Goal: Task Accomplishment & Management: Manage account settings

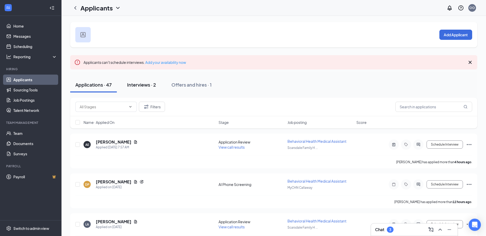
click at [130, 87] on div "Interviews · 2" at bounding box center [141, 85] width 29 height 6
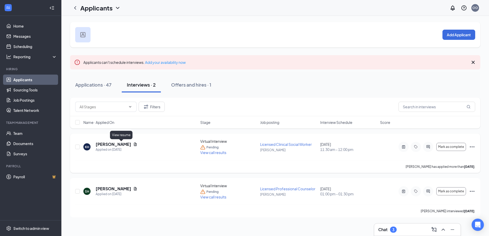
click at [133, 144] on icon "Document" at bounding box center [135, 145] width 4 height 4
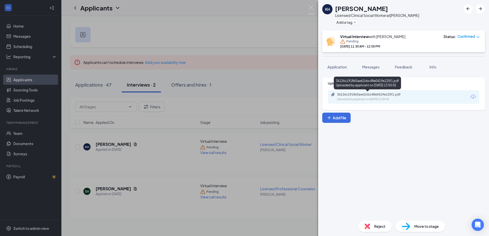
click at [373, 98] on div "Uploaded by applicant on [DATE] 13:50:55" at bounding box center [375, 100] width 77 height 4
click at [309, 8] on img at bounding box center [311, 10] width 6 height 10
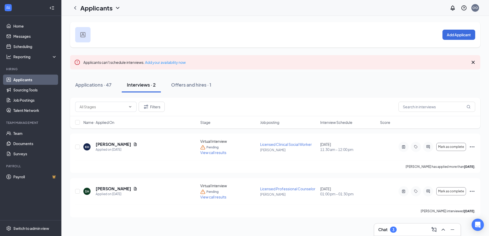
click at [402, 225] on div "Chat 3" at bounding box center [417, 230] width 87 height 12
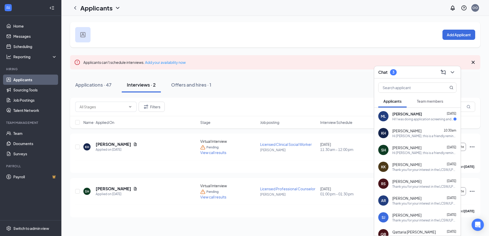
click at [309, 80] on div "Applications · 47 Interviews · 2 Offers and hires · 1" at bounding box center [275, 84] width 411 height 15
